Goal: Task Accomplishment & Management: Manage account settings

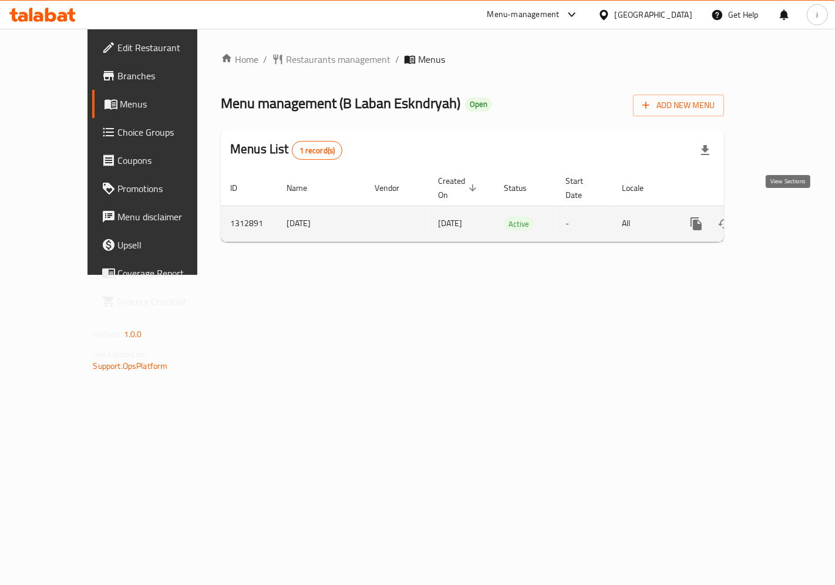
click at [785, 217] on icon "enhanced table" at bounding box center [781, 224] width 14 height 14
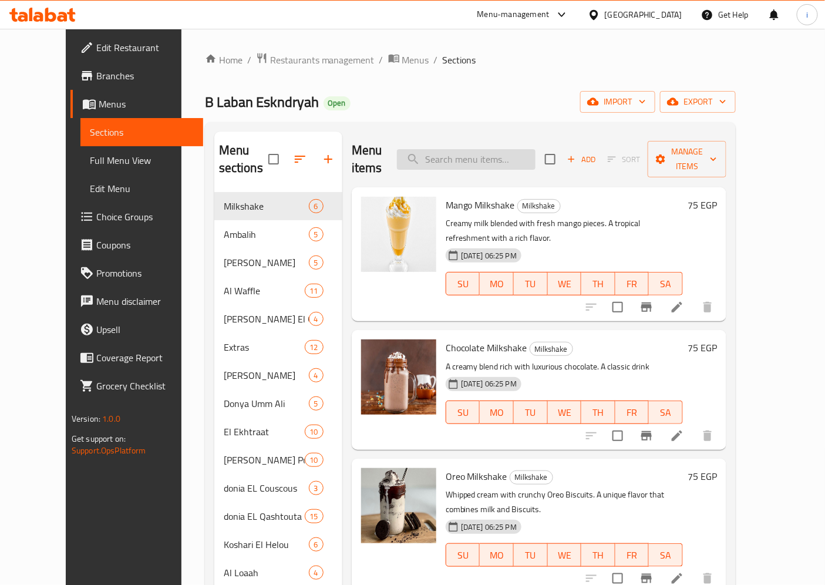
click at [531, 150] on input "search" at bounding box center [466, 159] width 139 height 21
paste input "EL Funkosh"
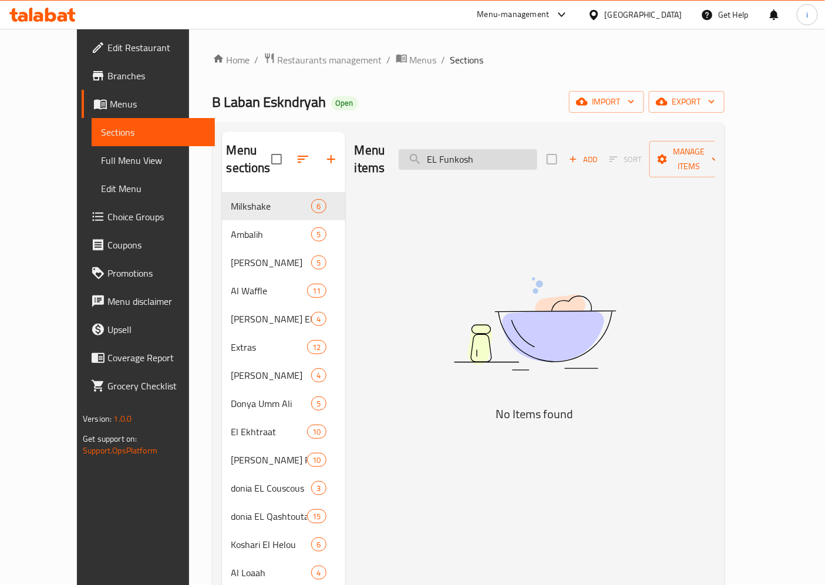
click at [520, 149] on input "EL Funkosh" at bounding box center [468, 159] width 139 height 21
paste input "atakaa"
click at [454, 149] on input "EL Fatakaa" at bounding box center [468, 159] width 139 height 21
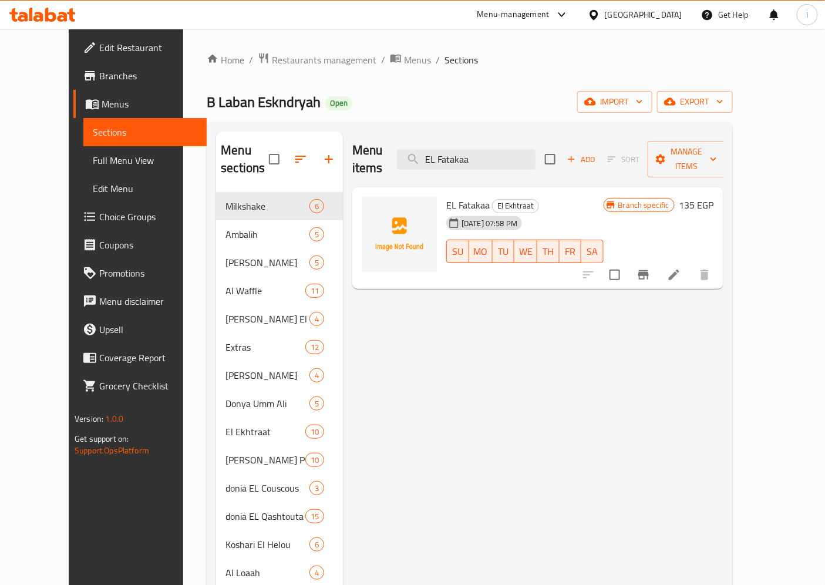
type input "EL Fatakaa"
click at [681, 268] on icon at bounding box center [674, 275] width 14 height 14
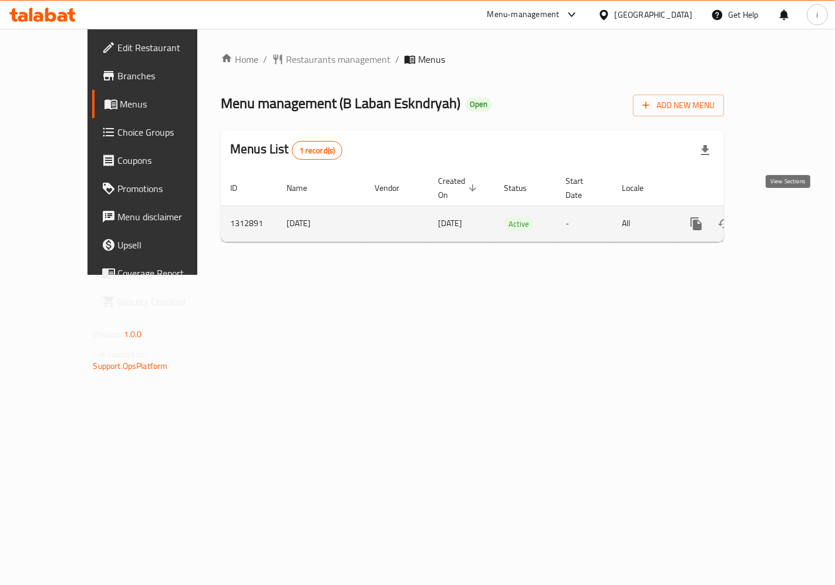
click at [786, 217] on icon "enhanced table" at bounding box center [781, 224] width 14 height 14
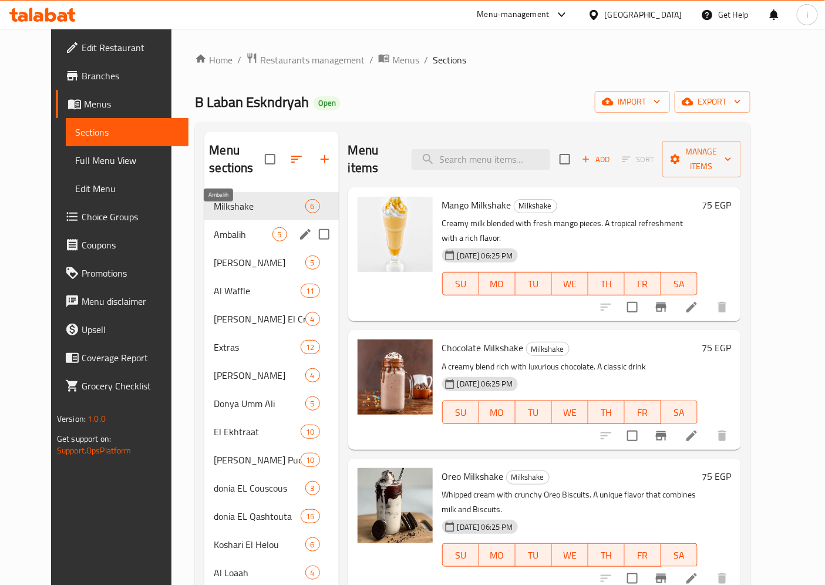
click at [214, 227] on span "Ambalih" at bounding box center [243, 234] width 58 height 14
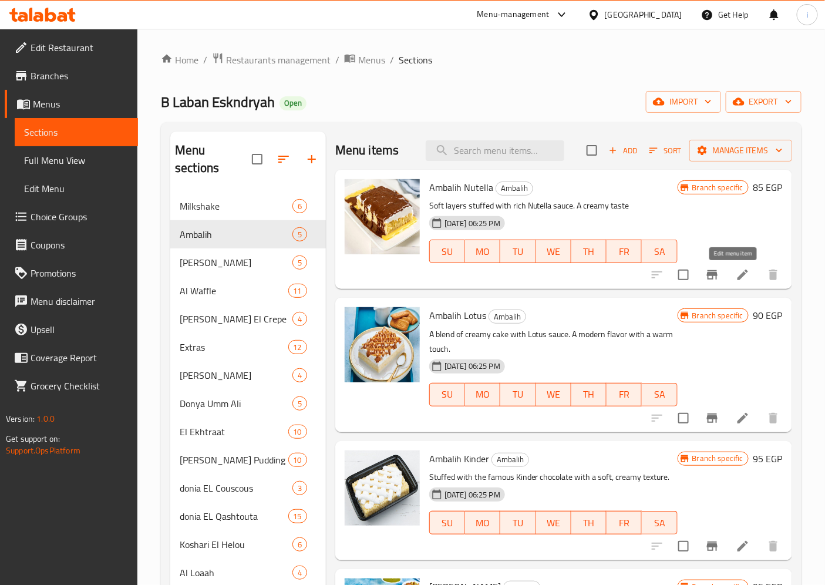
click at [736, 274] on icon at bounding box center [743, 275] width 14 height 14
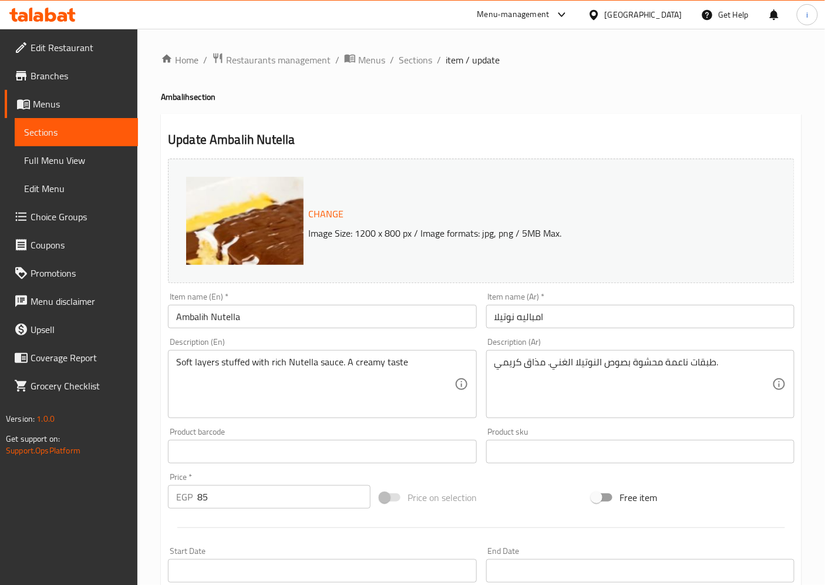
click at [54, 125] on span "Sections" at bounding box center [76, 132] width 105 height 14
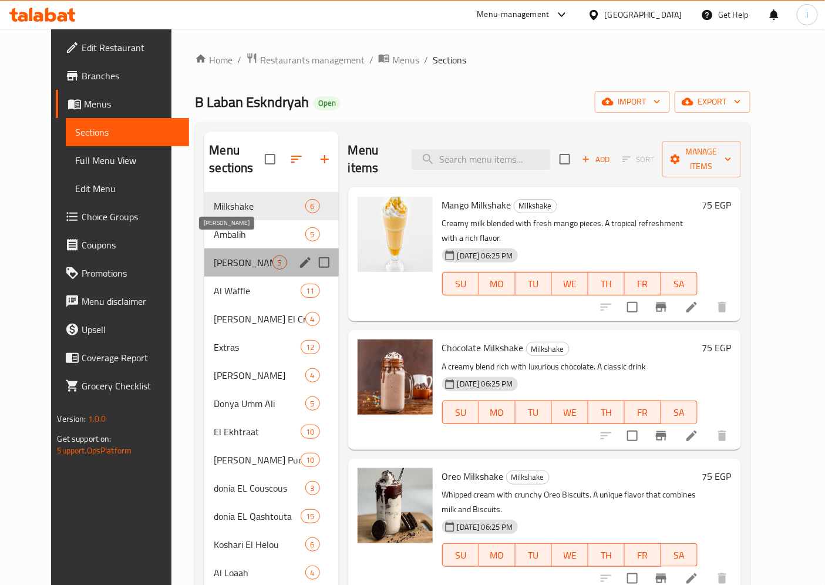
click at [221, 256] on span "[PERSON_NAME]" at bounding box center [243, 263] width 58 height 14
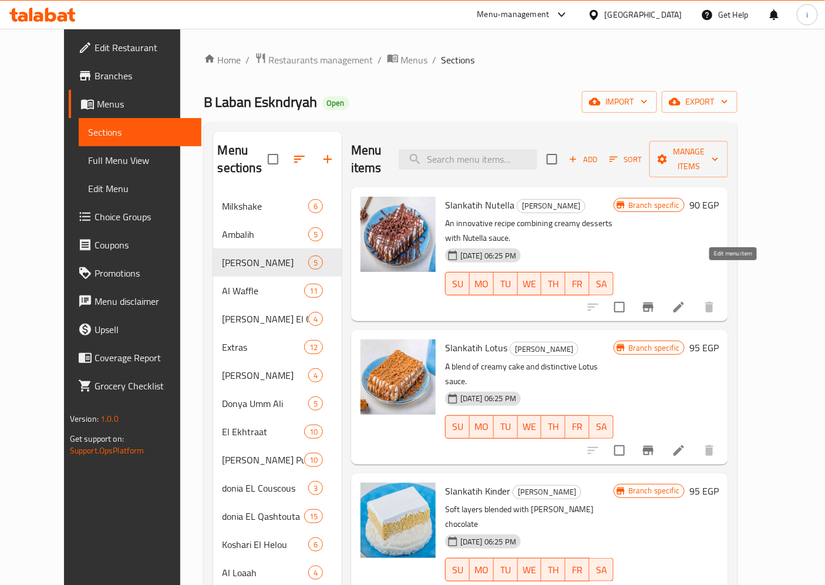
click at [686, 300] on icon at bounding box center [679, 307] width 14 height 14
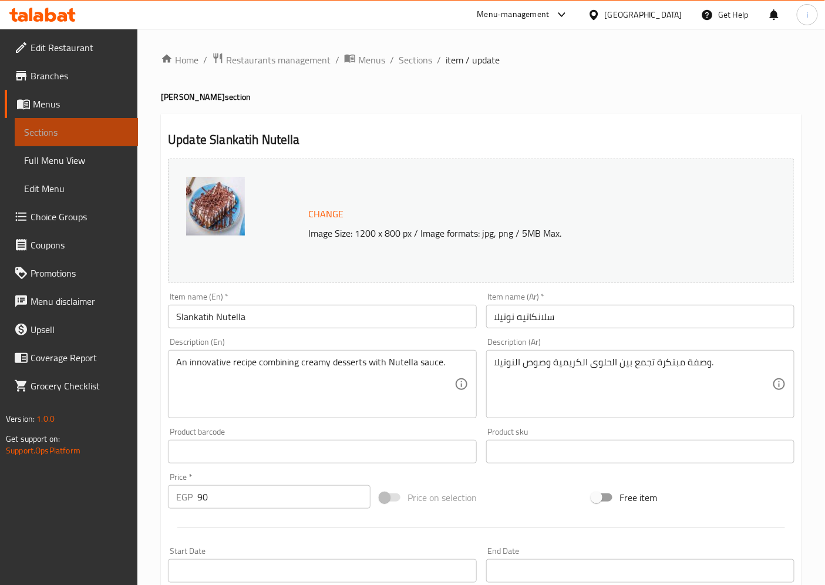
click at [41, 126] on span "Sections" at bounding box center [76, 132] width 105 height 14
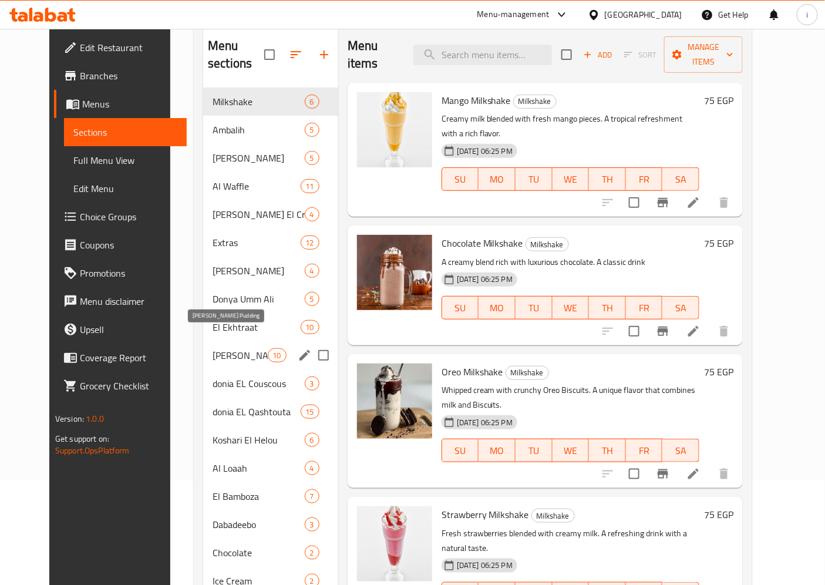
scroll to position [130, 0]
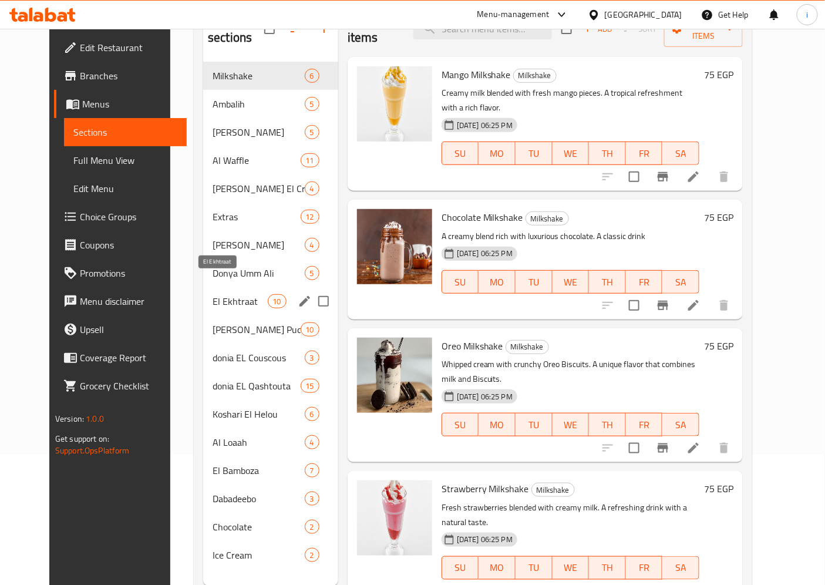
click at [226, 294] on span "El Ekhtraat" at bounding box center [240, 301] width 55 height 14
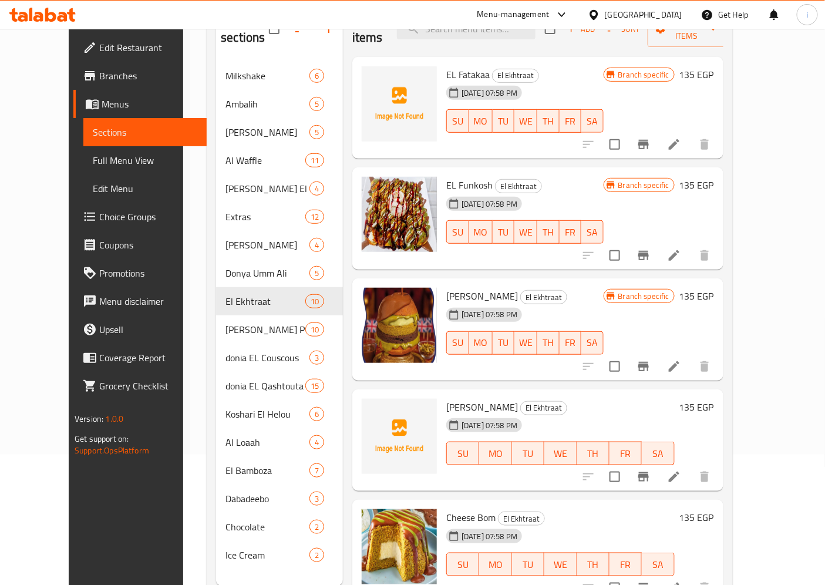
click at [681, 249] on icon at bounding box center [674, 256] width 14 height 14
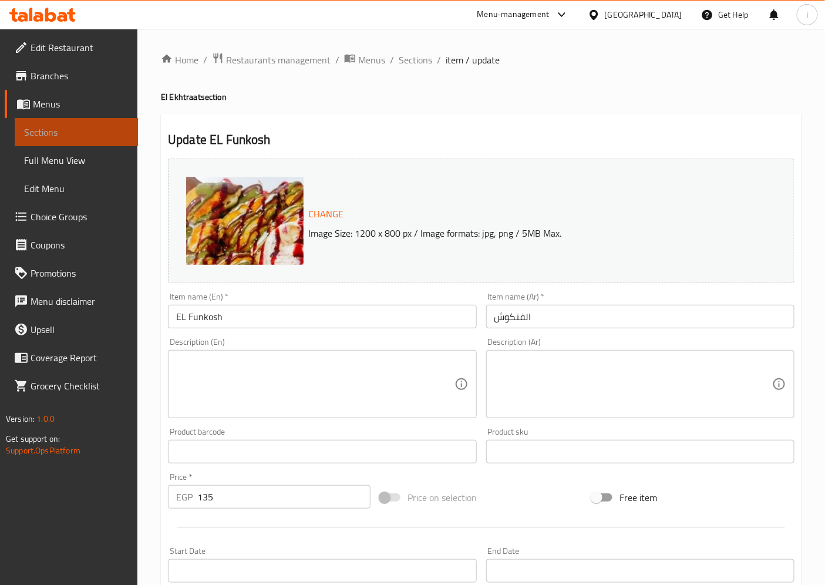
click at [85, 125] on span "Sections" at bounding box center [76, 132] width 105 height 14
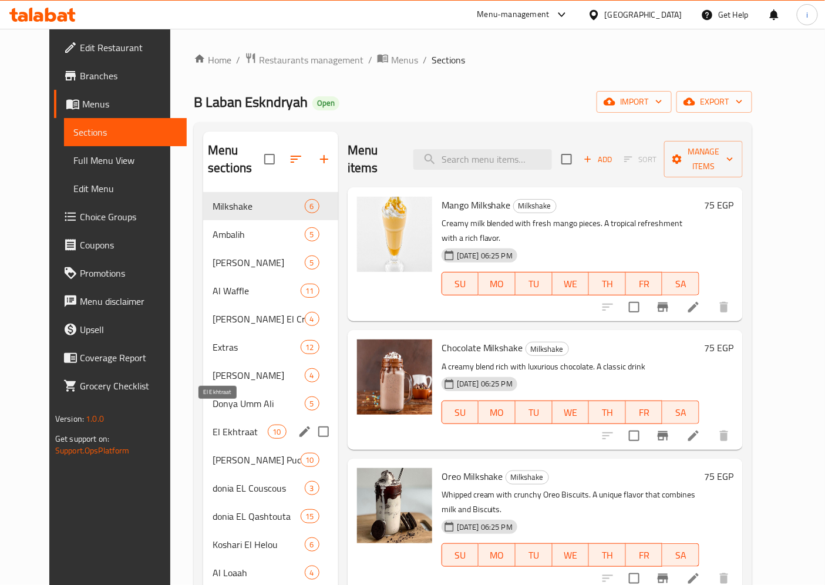
click at [237, 425] on span "El Ekhtraat" at bounding box center [240, 432] width 55 height 14
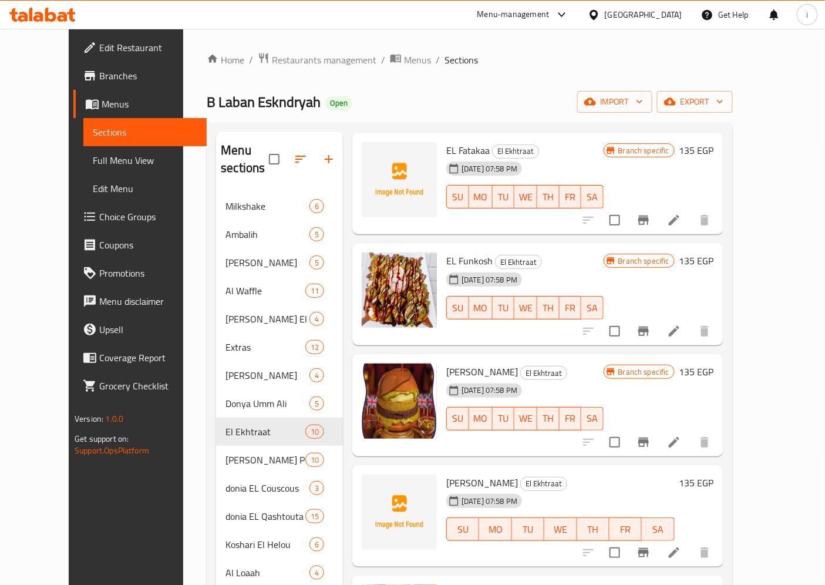
scroll to position [130, 0]
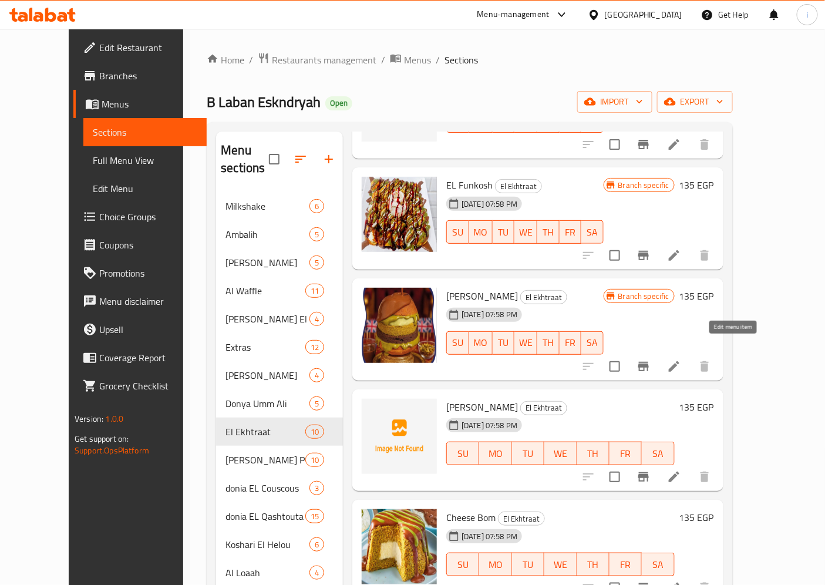
click at [681, 360] on icon at bounding box center [674, 367] width 14 height 14
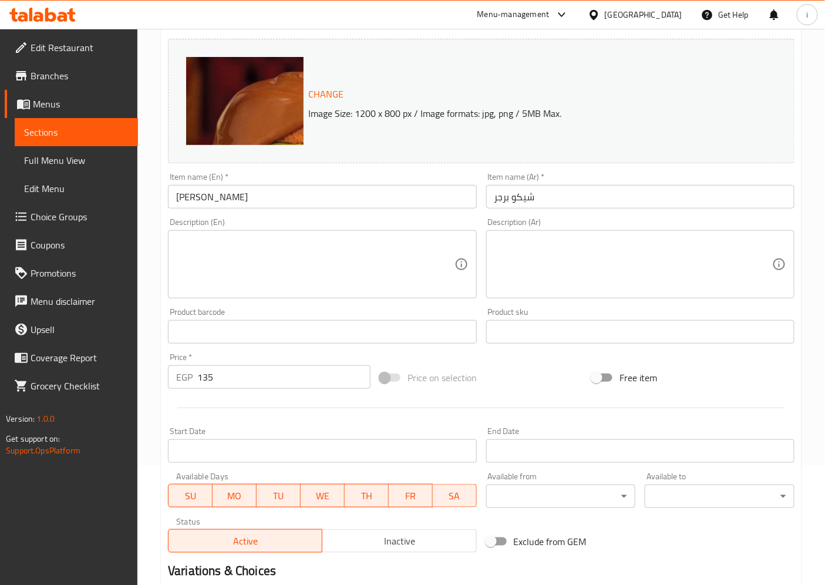
scroll to position [130, 0]
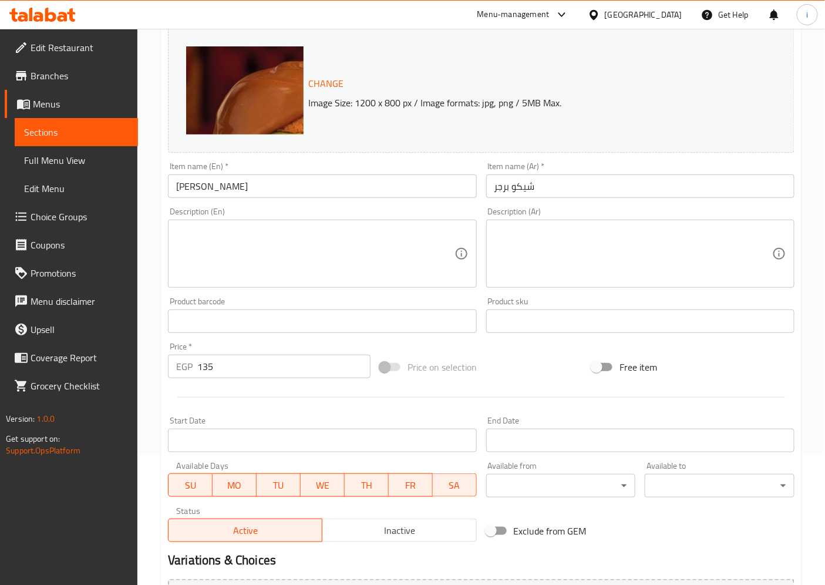
click at [38, 130] on span "Sections" at bounding box center [76, 132] width 105 height 14
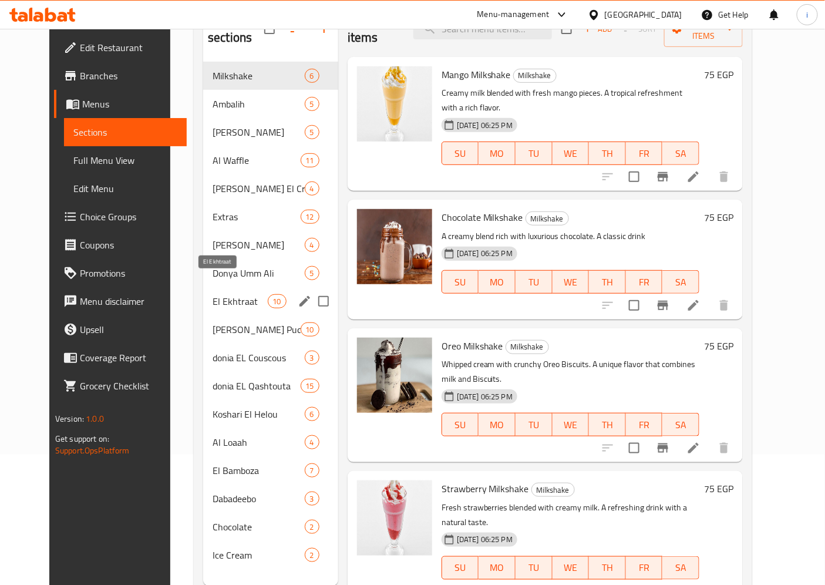
click at [230, 294] on span "El Ekhtraat" at bounding box center [240, 301] width 55 height 14
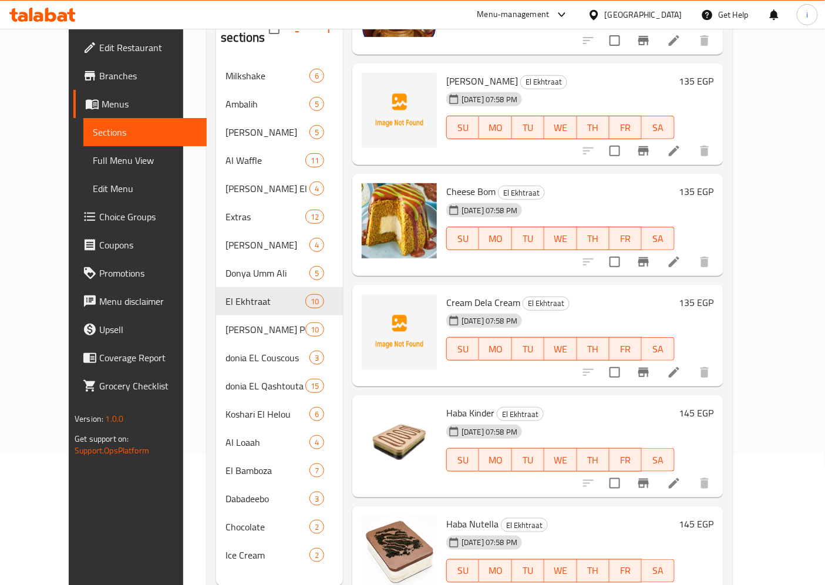
scroll to position [261, 0]
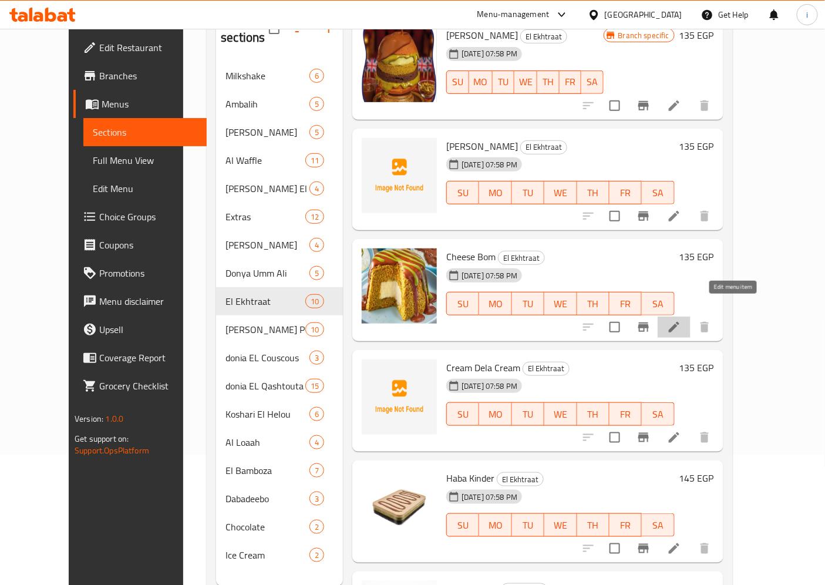
click at [681, 320] on icon at bounding box center [674, 327] width 14 height 14
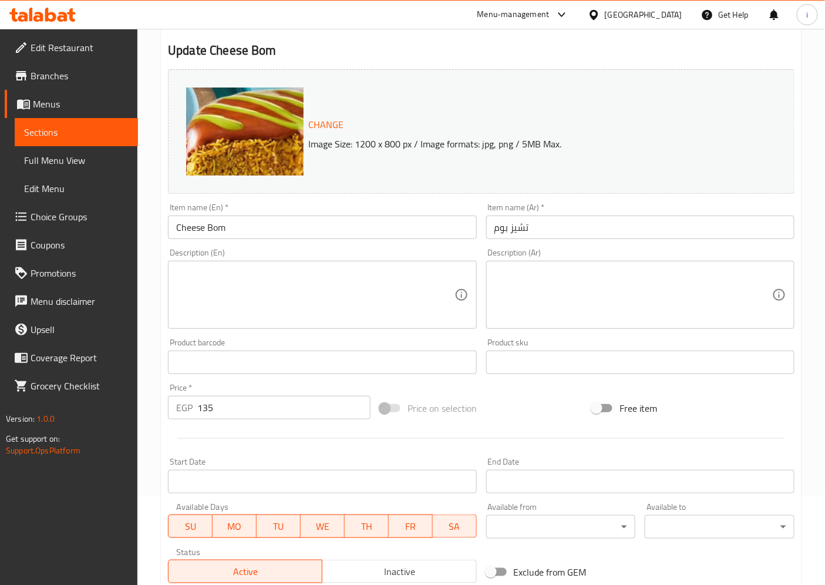
scroll to position [63, 0]
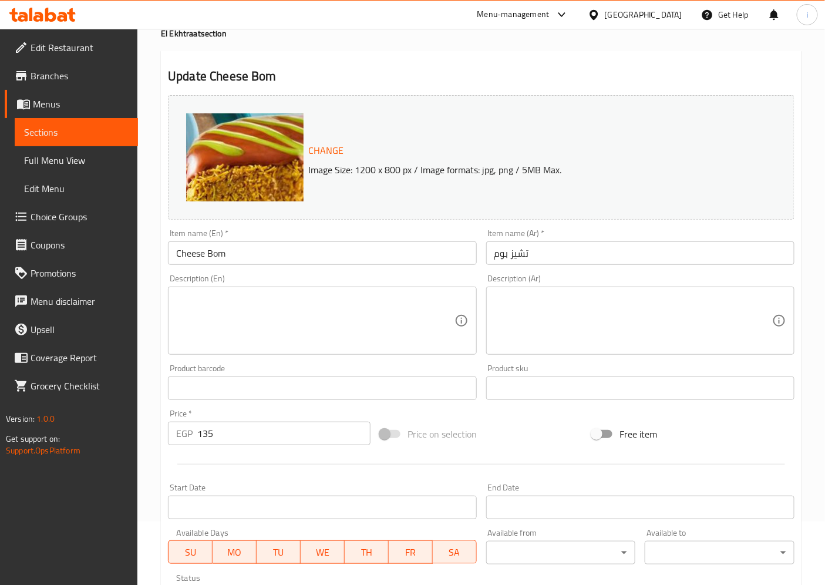
click at [56, 110] on span "Menus" at bounding box center [81, 104] width 96 height 14
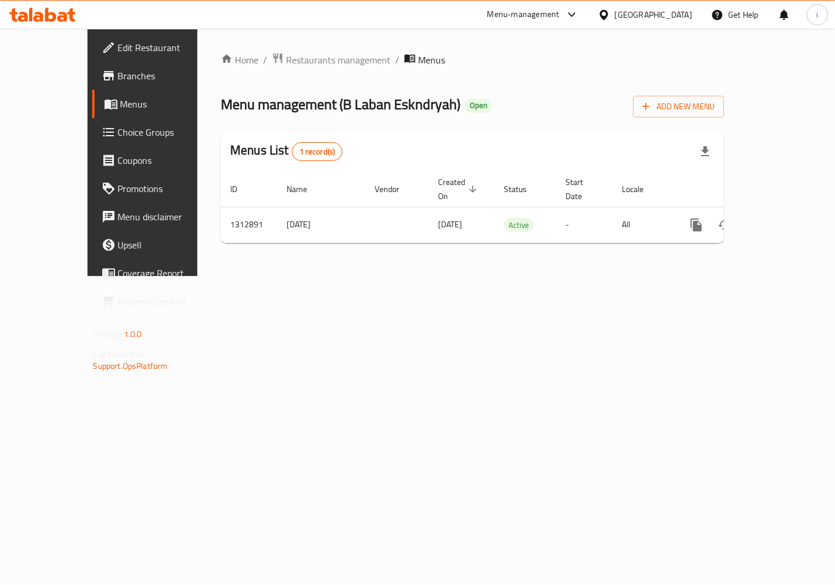
click at [118, 75] on span "Branches" at bounding box center [167, 76] width 99 height 14
